Goal: Task Accomplishment & Management: Use online tool/utility

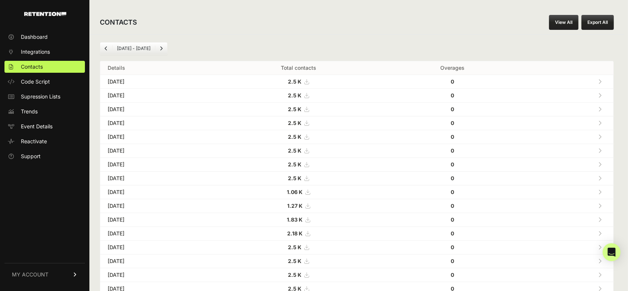
click at [605, 79] on link at bounding box center [600, 81] width 12 height 15
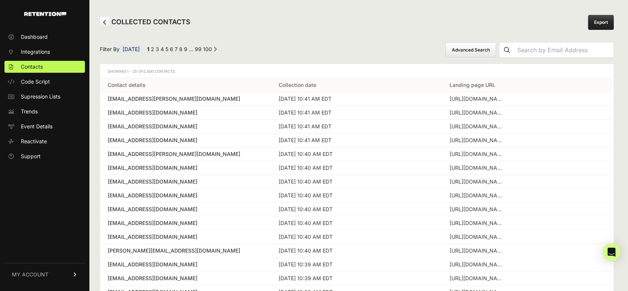
click at [212, 49] on link "100" at bounding box center [207, 49] width 9 height 6
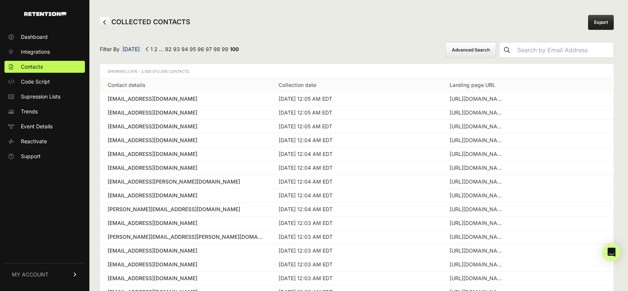
click at [153, 48] on link "1" at bounding box center [152, 49] width 2 height 6
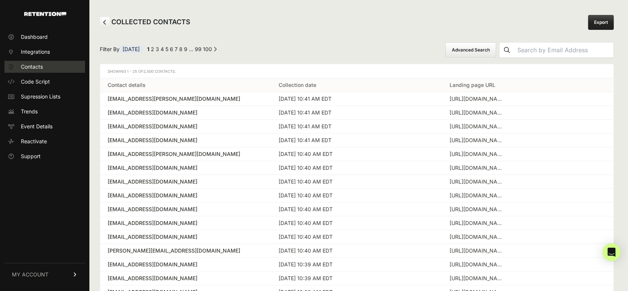
click at [41, 66] on span "Contacts" at bounding box center [32, 66] width 22 height 7
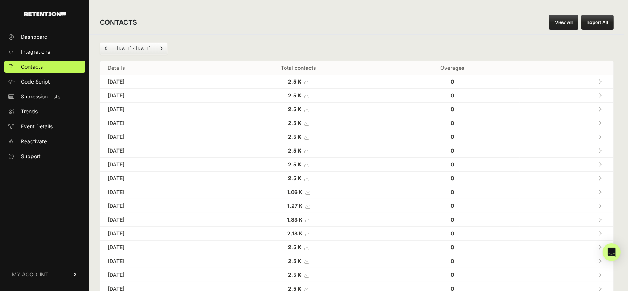
click at [606, 177] on link at bounding box center [600, 177] width 12 height 15
click at [602, 136] on icon at bounding box center [599, 136] width 3 height 5
click at [606, 123] on link at bounding box center [600, 122] width 12 height 15
click at [602, 95] on icon at bounding box center [599, 95] width 3 height 5
